Goal: Navigation & Orientation: Find specific page/section

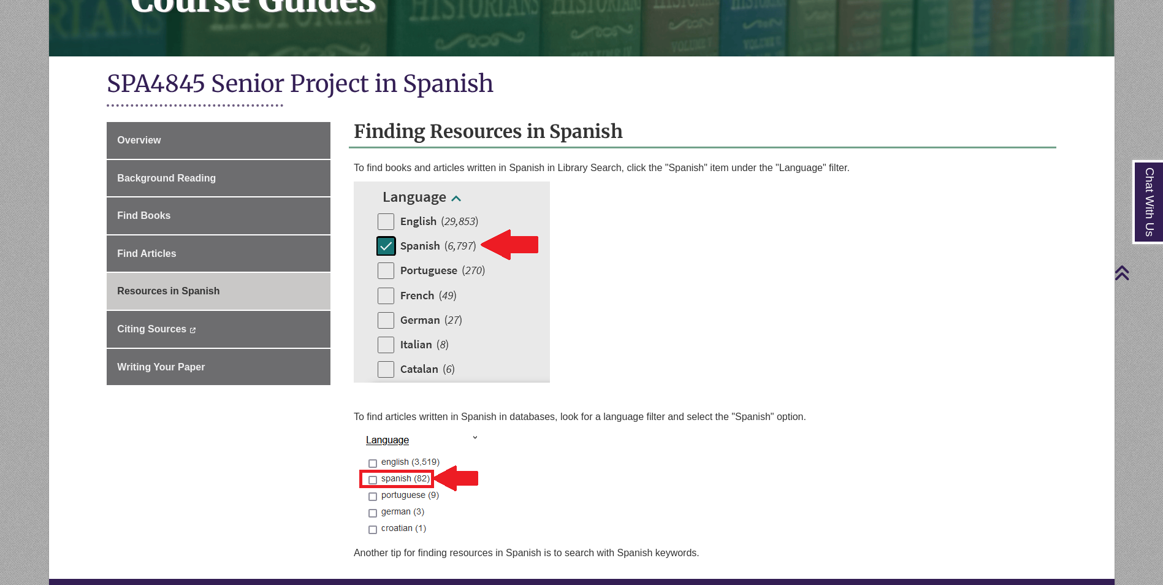
scroll to position [123, 0]
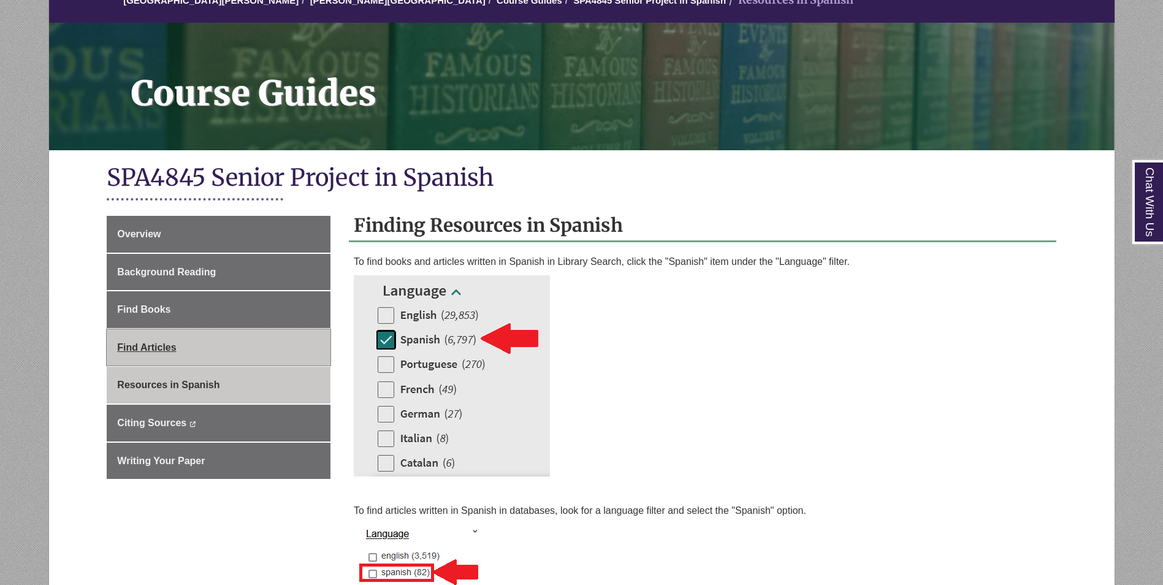
click at [196, 350] on link "Find Articles" at bounding box center [219, 347] width 224 height 37
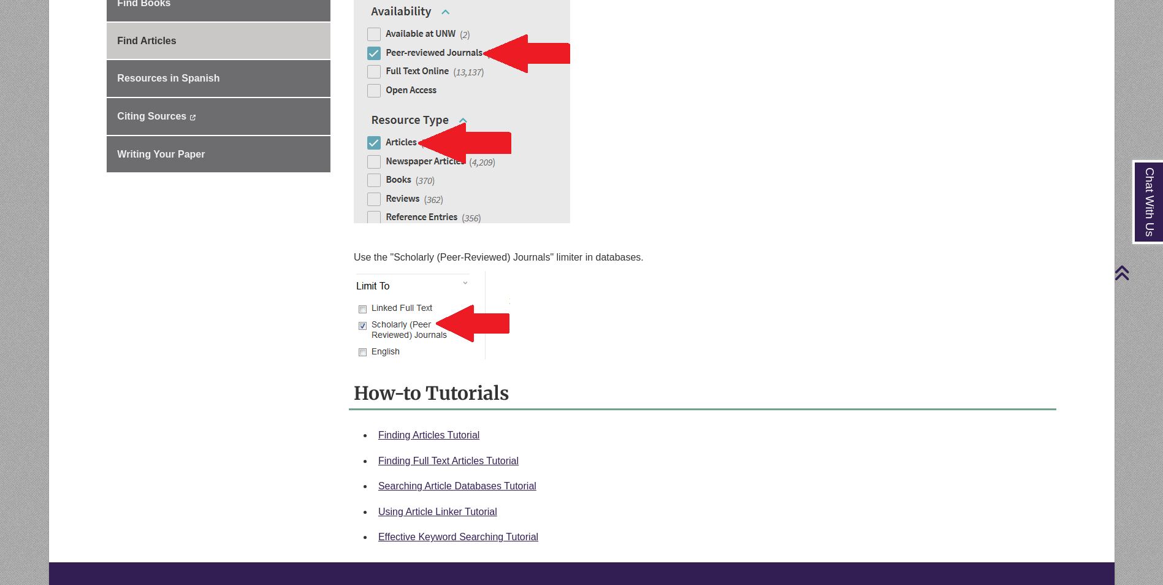
scroll to position [184, 0]
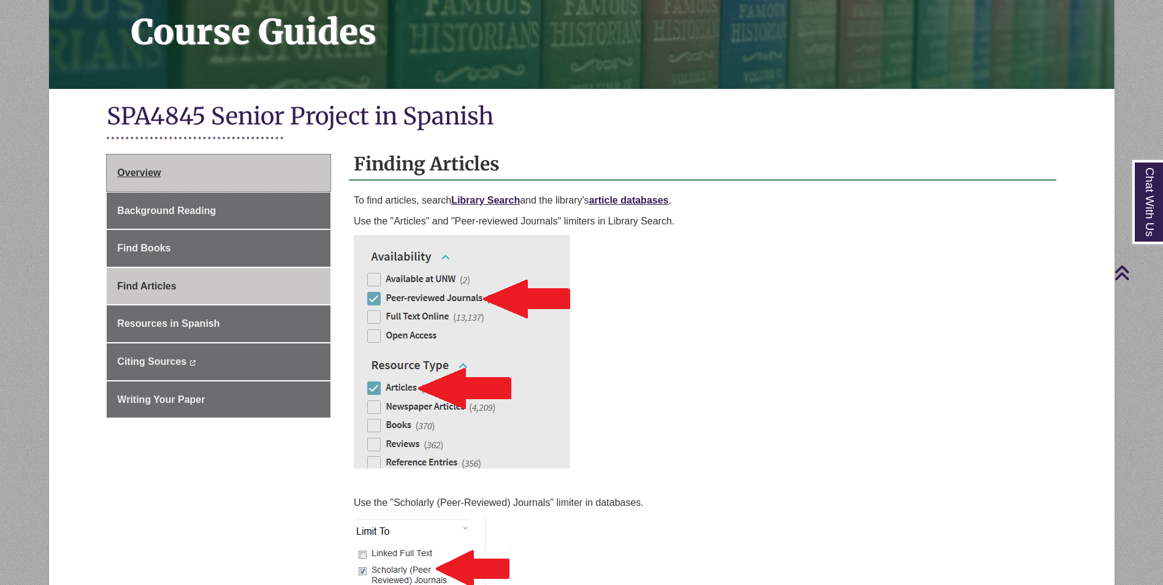
click at [222, 171] on link "Overview" at bounding box center [219, 172] width 224 height 37
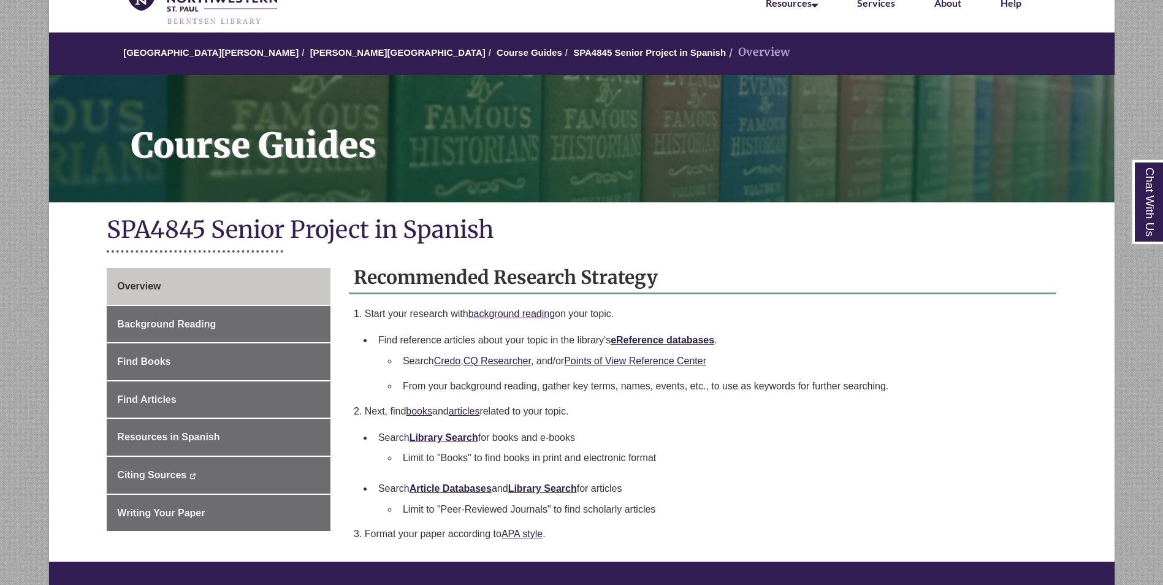
scroll to position [123, 0]
